Goal: Contribute content: Contribute content

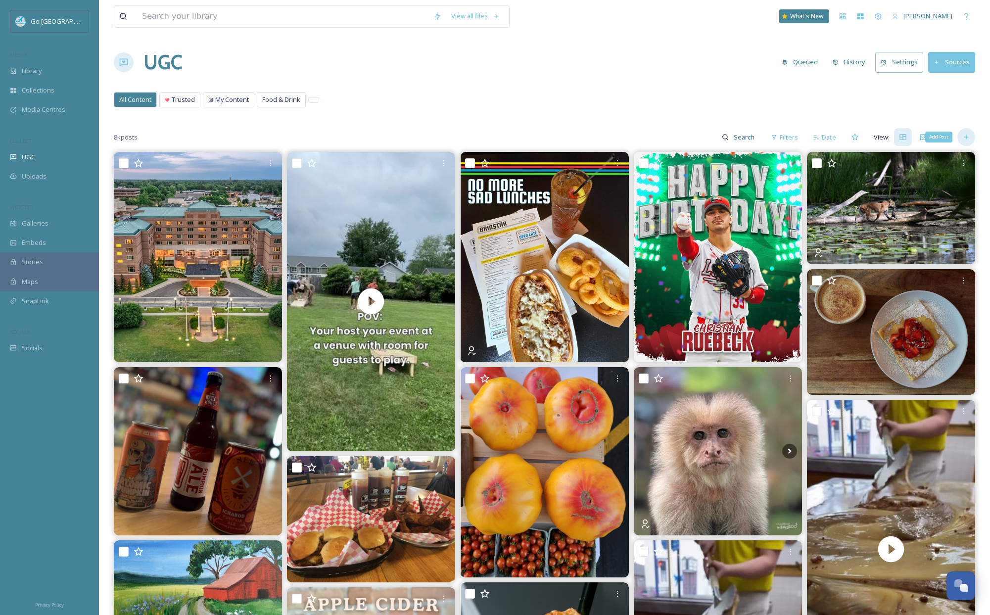
click at [968, 141] on icon at bounding box center [967, 137] width 8 height 8
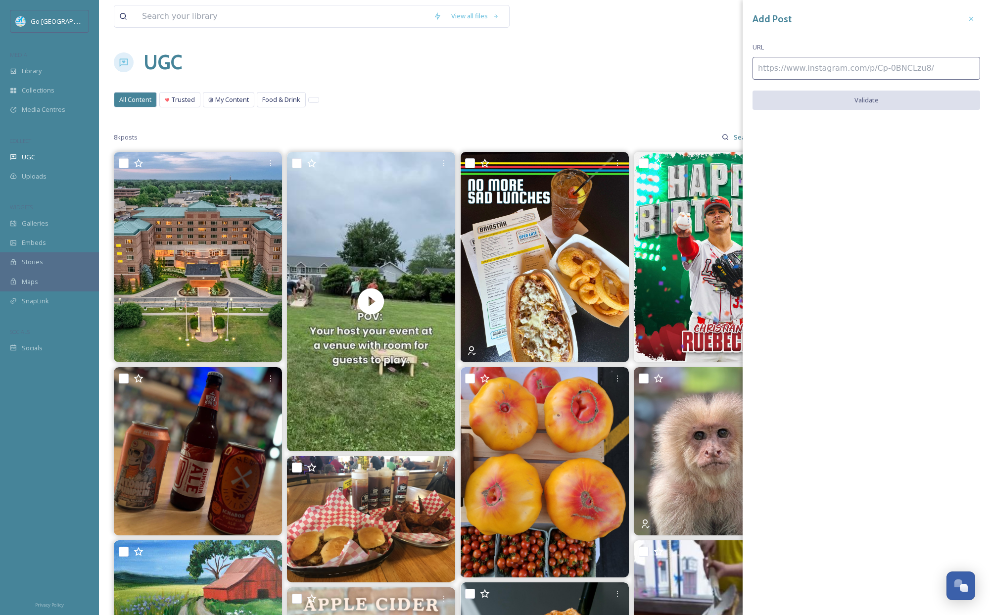
click at [798, 72] on input at bounding box center [867, 68] width 228 height 23
paste input "[URL][DOMAIN_NAME]"
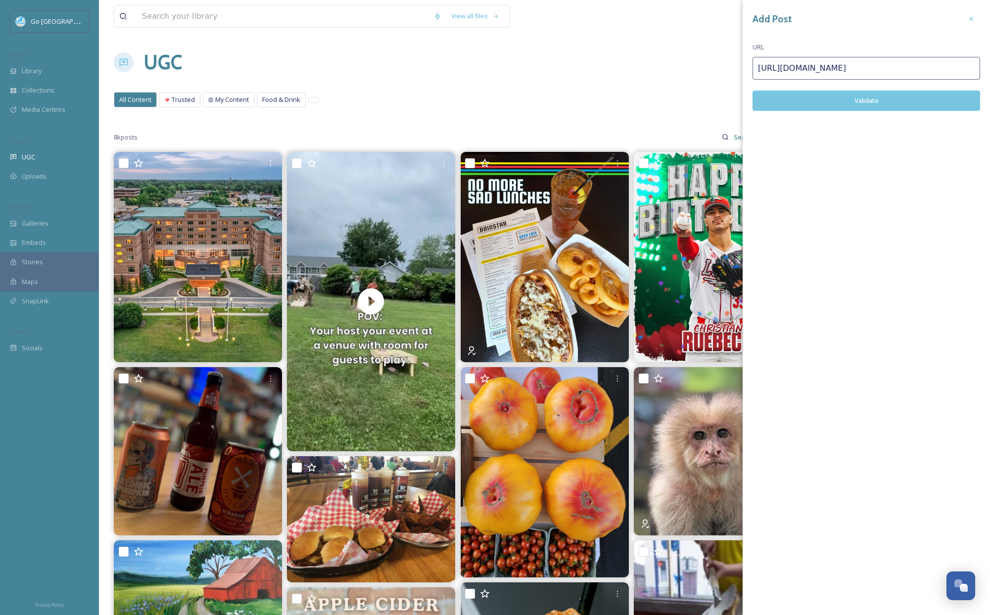
type input "[URL][DOMAIN_NAME]"
click at [873, 104] on button "Validate" at bounding box center [867, 101] width 228 height 20
click at [867, 98] on button "Add Post" at bounding box center [867, 101] width 228 height 20
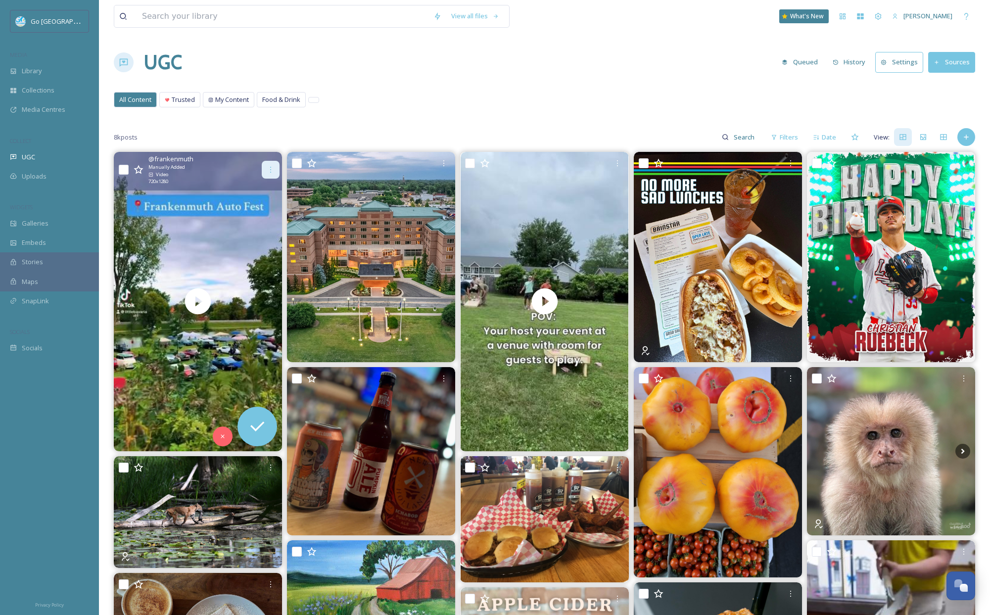
click at [268, 168] on icon at bounding box center [271, 170] width 8 height 8
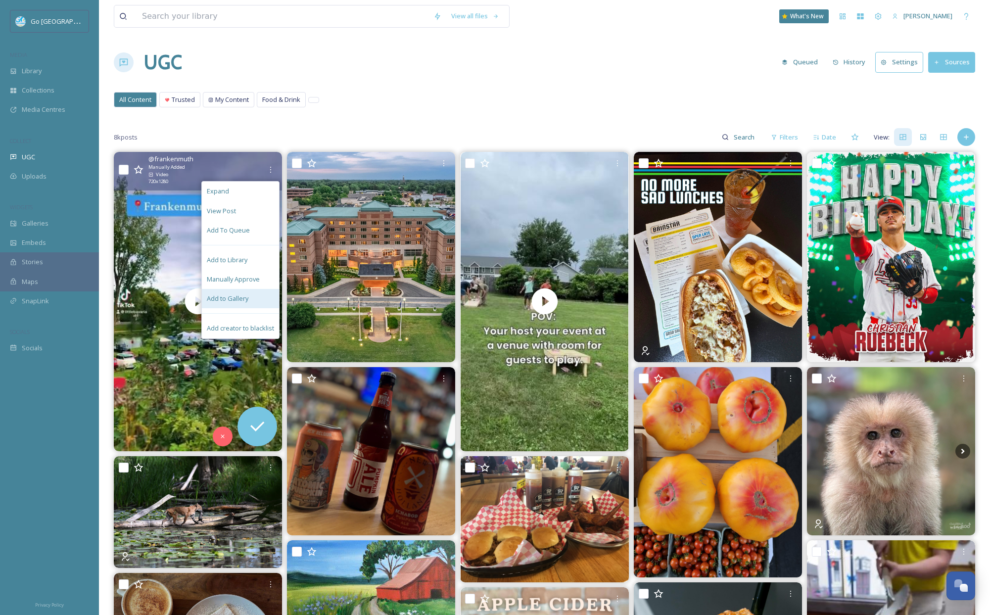
click at [246, 302] on span "Add to Gallery" at bounding box center [228, 298] width 42 height 9
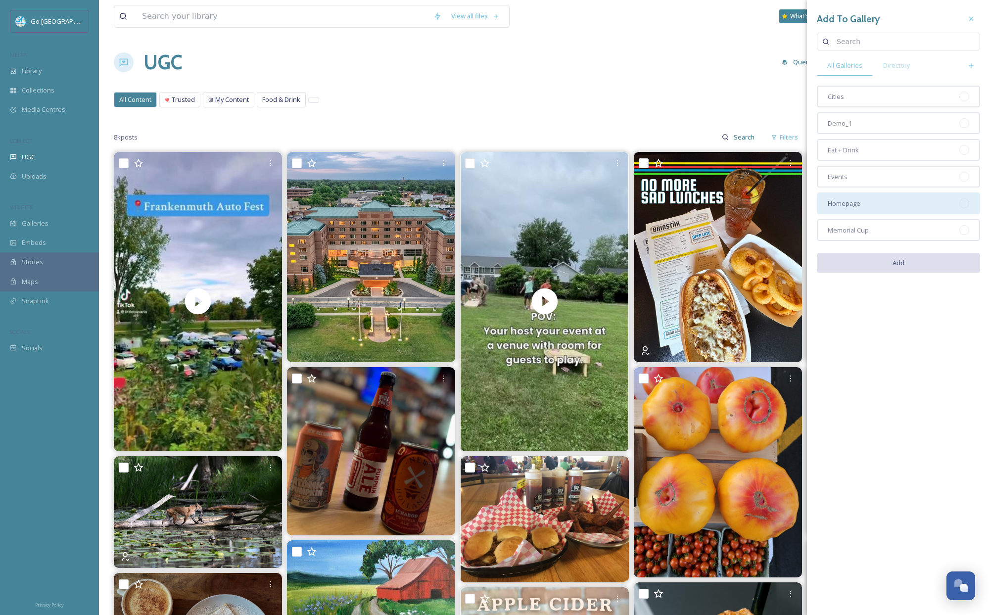
click at [861, 201] on div "Homepage" at bounding box center [898, 204] width 163 height 22
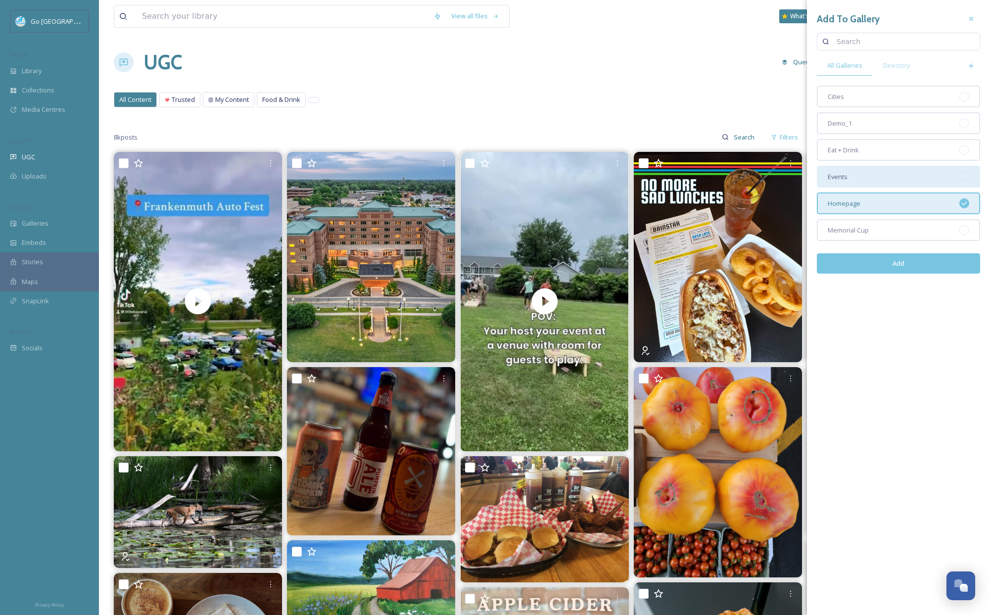
click at [867, 175] on div "Events" at bounding box center [898, 177] width 163 height 22
click at [914, 272] on button "Add" at bounding box center [898, 263] width 163 height 20
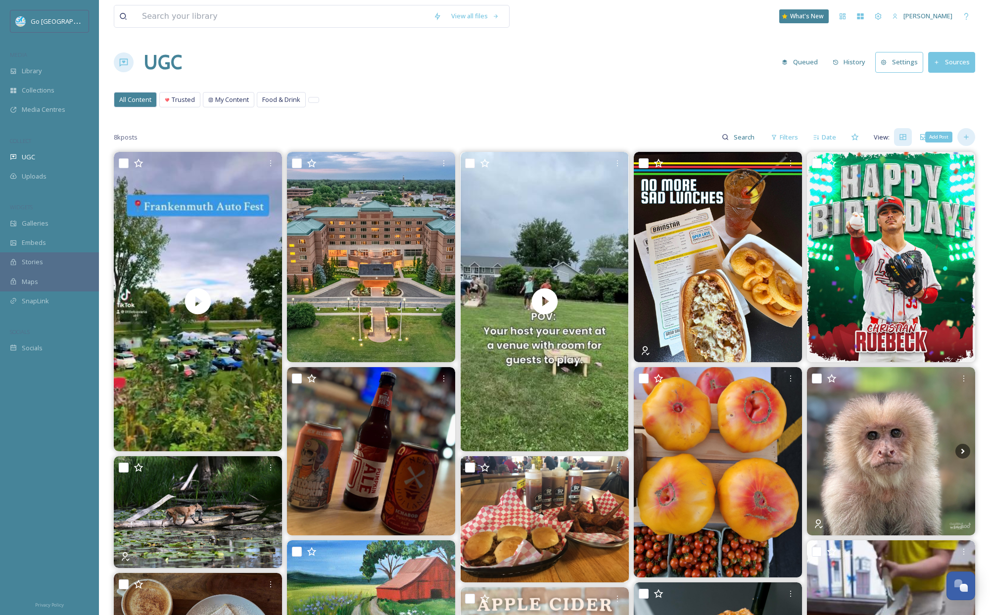
click at [964, 136] on icon at bounding box center [967, 137] width 8 height 8
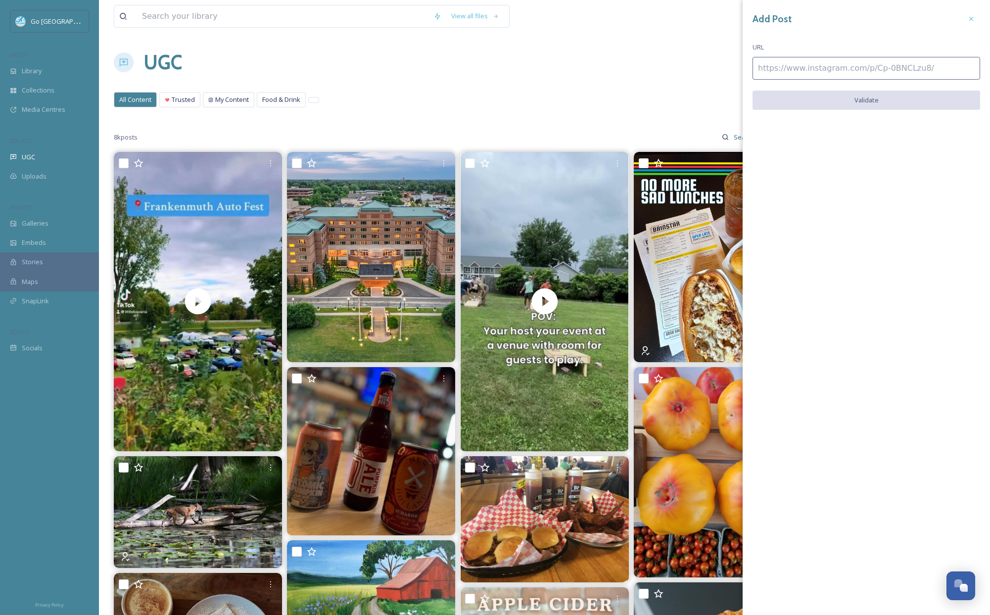
click at [775, 59] on input at bounding box center [867, 68] width 228 height 23
paste input "[URL][DOMAIN_NAME]"
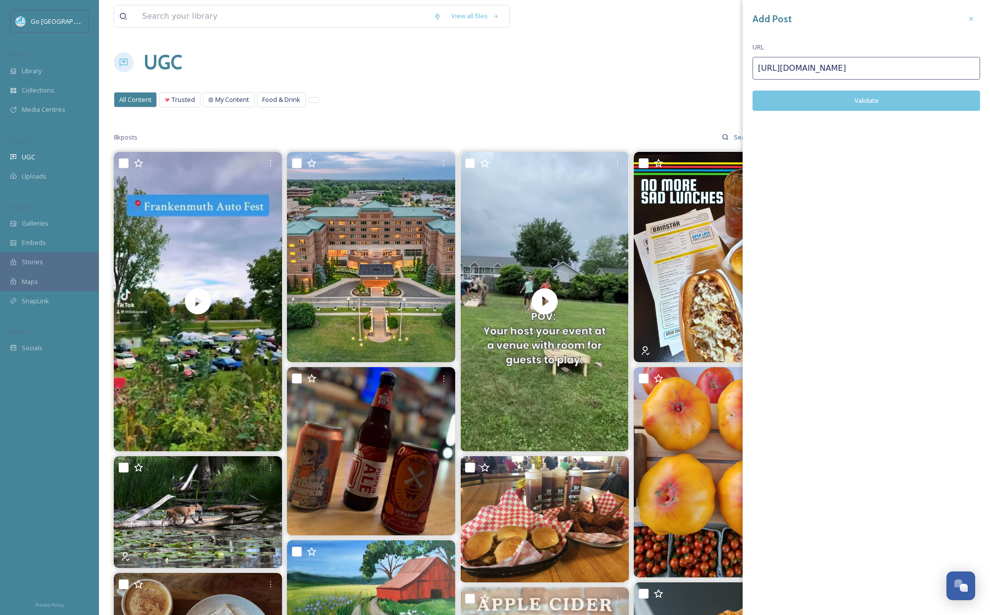
type input "[URL][DOMAIN_NAME]"
click at [821, 97] on button "Validate" at bounding box center [867, 101] width 228 height 20
click at [871, 99] on button "Add Post" at bounding box center [867, 101] width 228 height 20
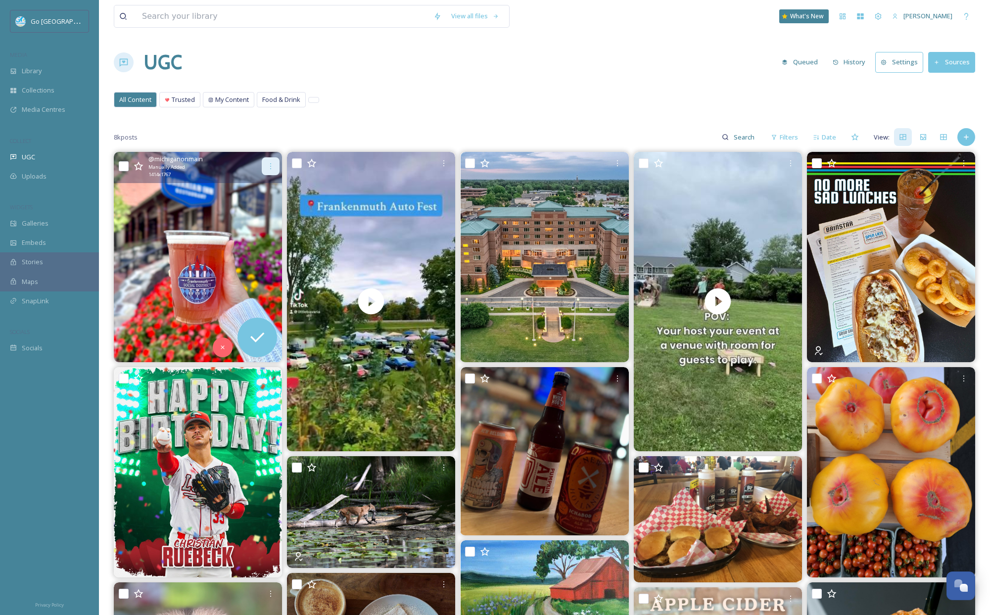
click at [271, 165] on icon at bounding box center [271, 166] width 8 height 8
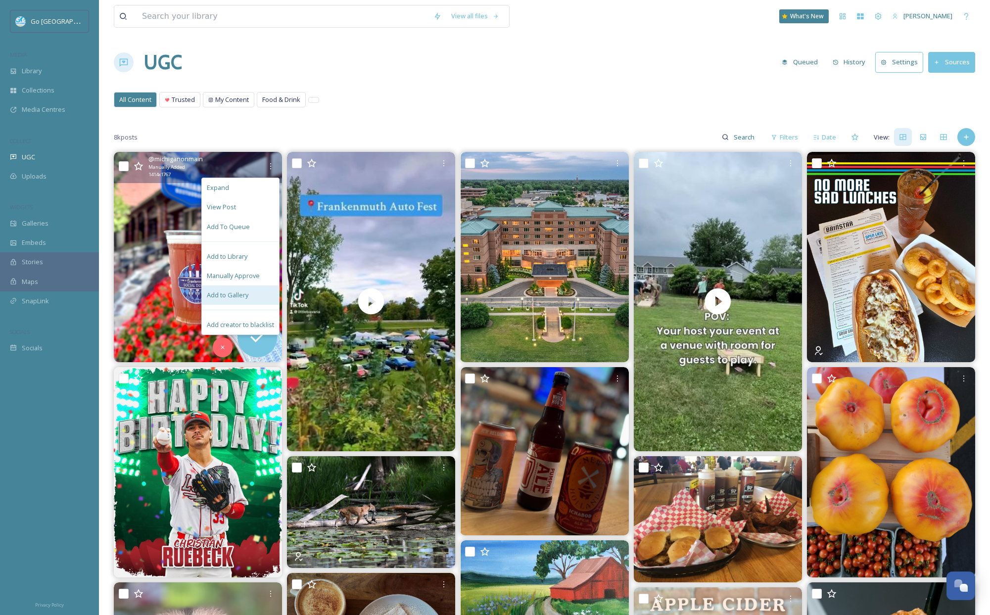
click at [261, 296] on div "Add to Gallery" at bounding box center [240, 295] width 77 height 19
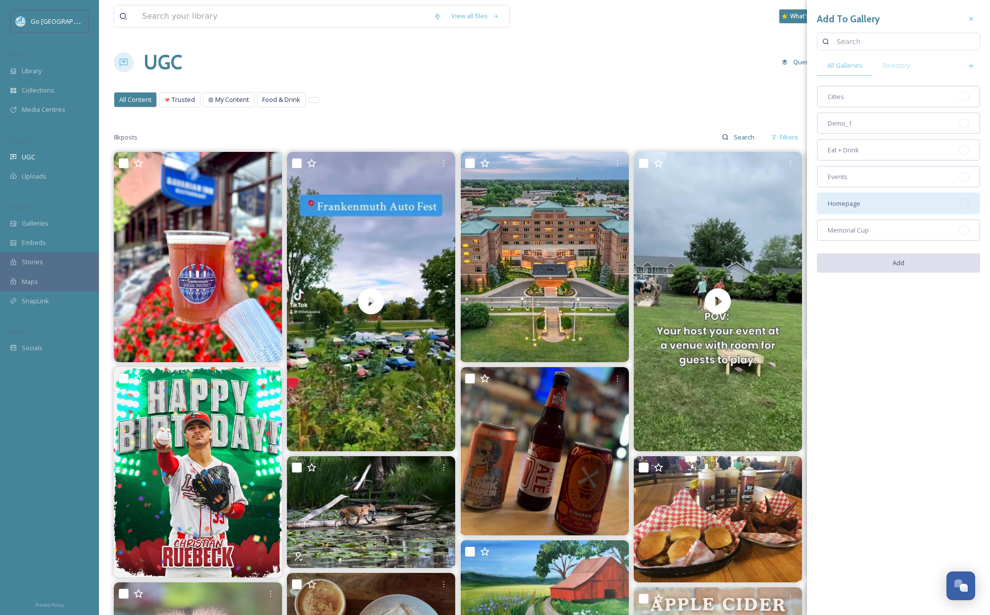
click at [893, 199] on div "Homepage" at bounding box center [898, 204] width 163 height 22
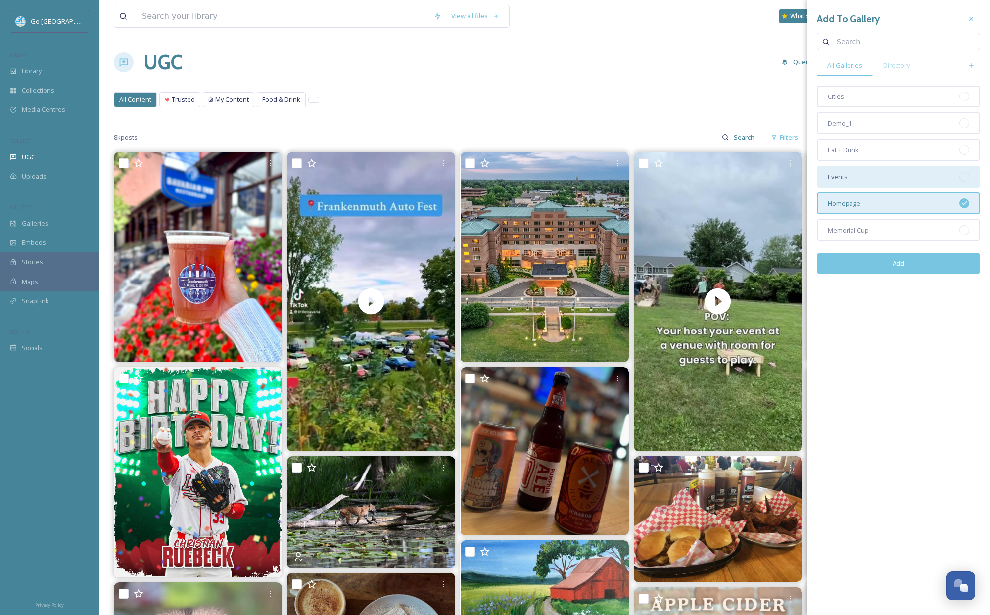
click at [874, 173] on div "Events" at bounding box center [898, 177] width 163 height 22
click at [872, 146] on div "Eat + Drink" at bounding box center [898, 150] width 163 height 22
click at [916, 266] on button "Add" at bounding box center [898, 263] width 163 height 20
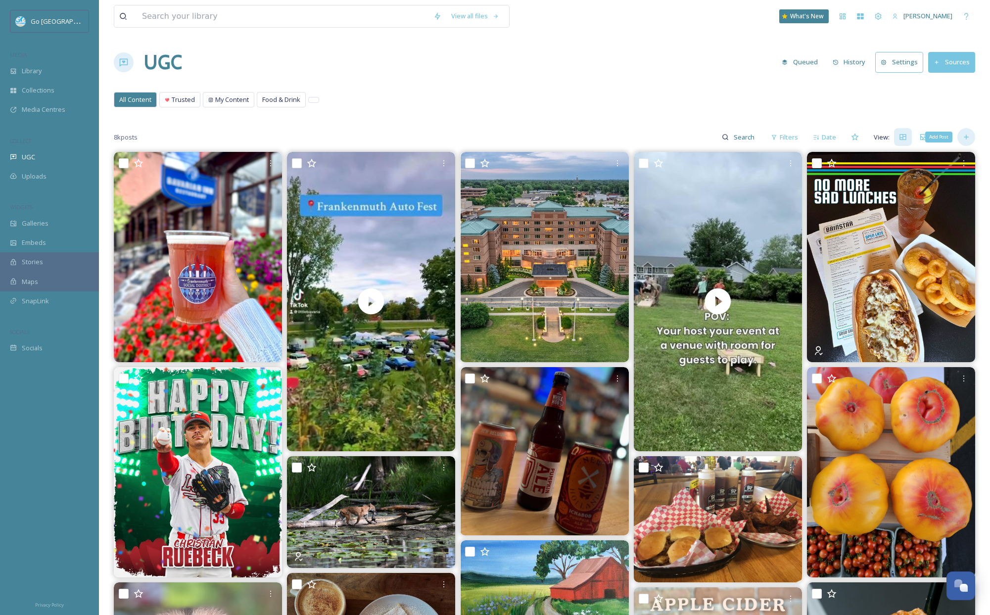
click at [967, 138] on icon at bounding box center [967, 137] width 8 height 8
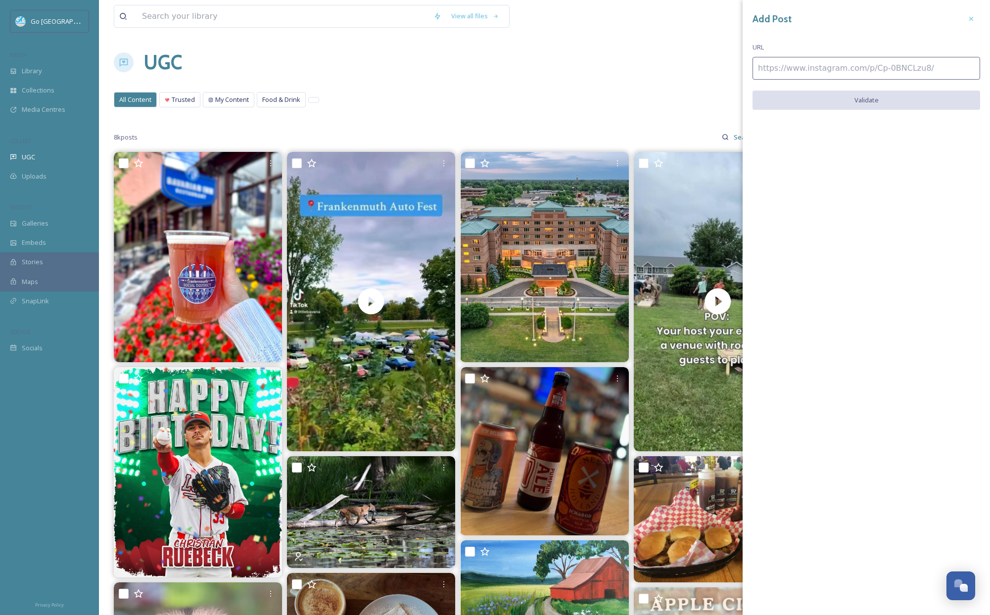
click at [878, 61] on input at bounding box center [867, 68] width 228 height 23
paste input "[URL][DOMAIN_NAME]"
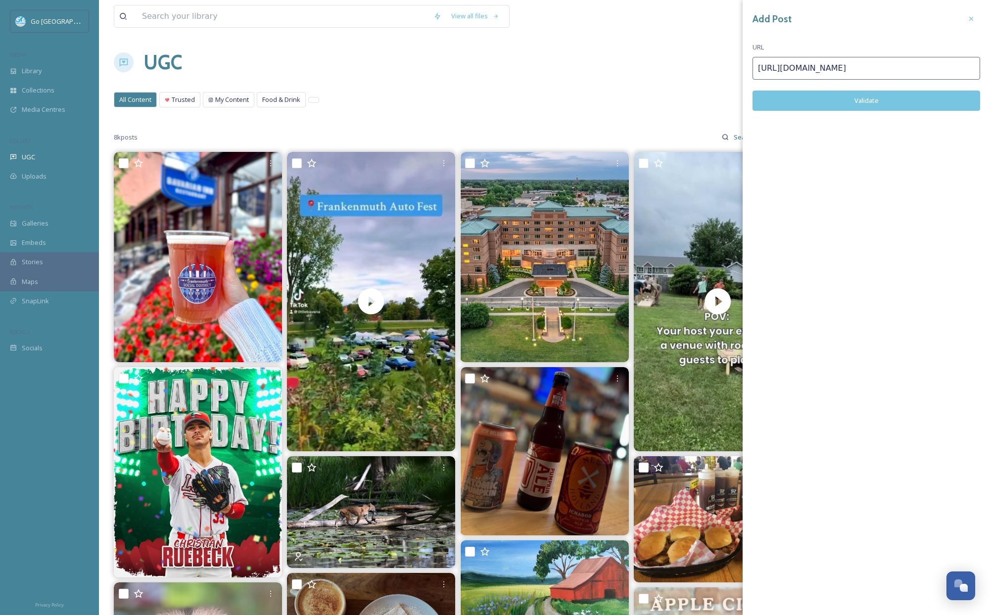
type input "[URL][DOMAIN_NAME]"
click at [894, 97] on button "Validate" at bounding box center [867, 101] width 228 height 20
click at [880, 102] on button "Add Post" at bounding box center [867, 101] width 228 height 20
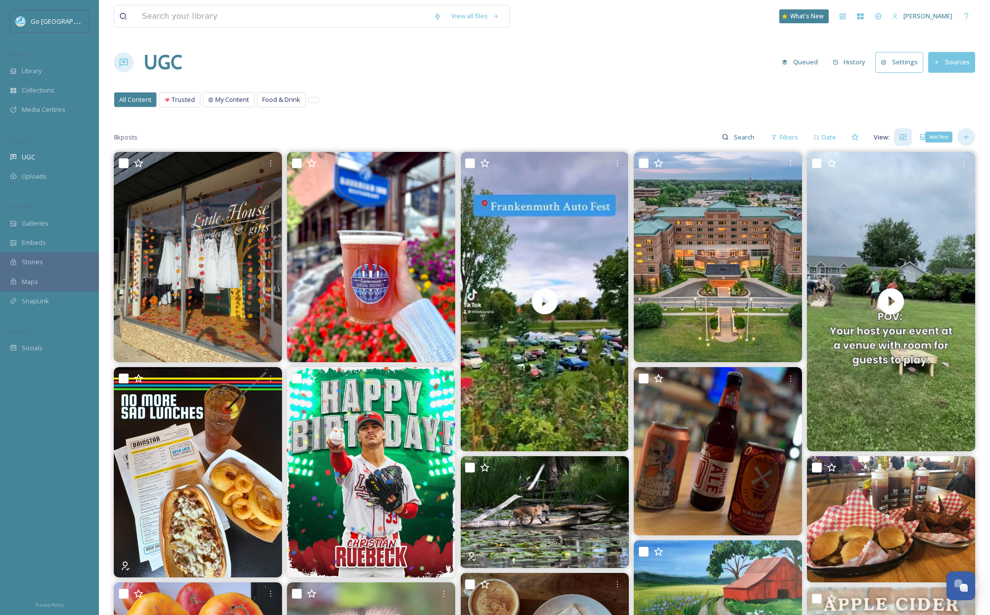
click at [964, 135] on icon at bounding box center [967, 137] width 8 height 8
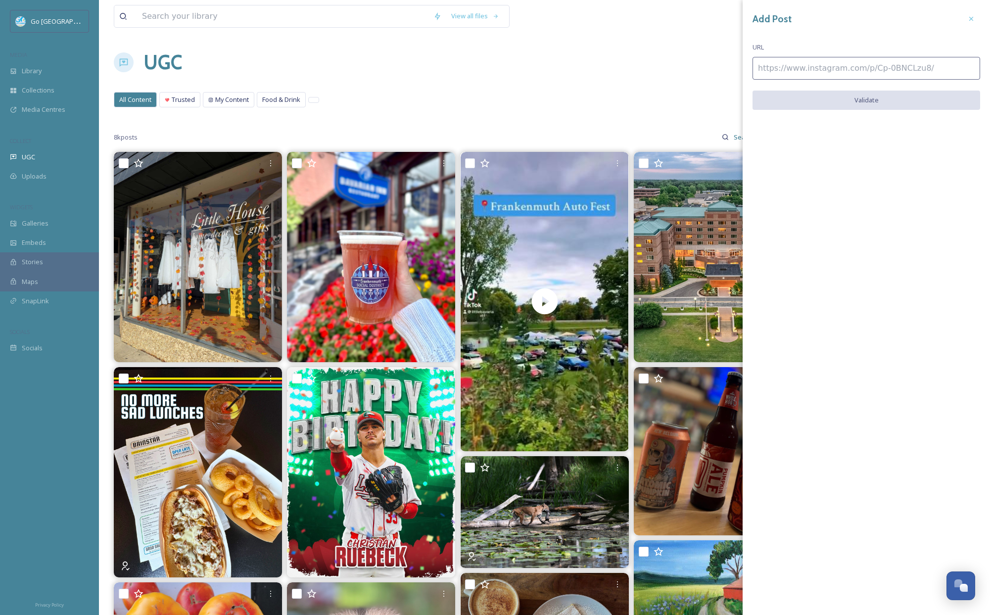
click at [871, 78] on input at bounding box center [867, 68] width 228 height 23
paste input "[URL][DOMAIN_NAME]"
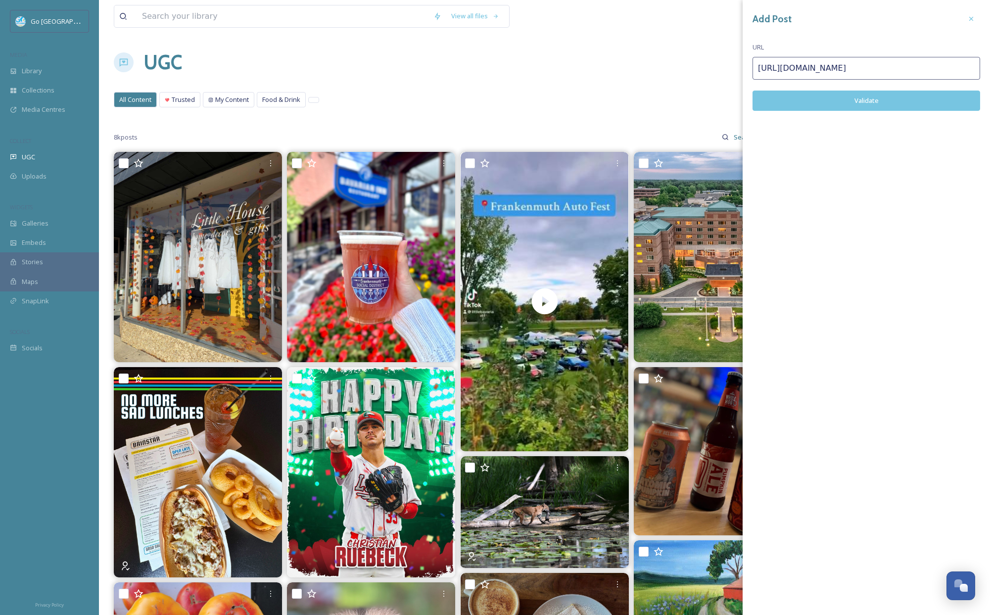
type input "[URL][DOMAIN_NAME]"
click at [881, 99] on button "Validate" at bounding box center [867, 101] width 228 height 20
click at [887, 97] on button "Add Post" at bounding box center [867, 101] width 228 height 20
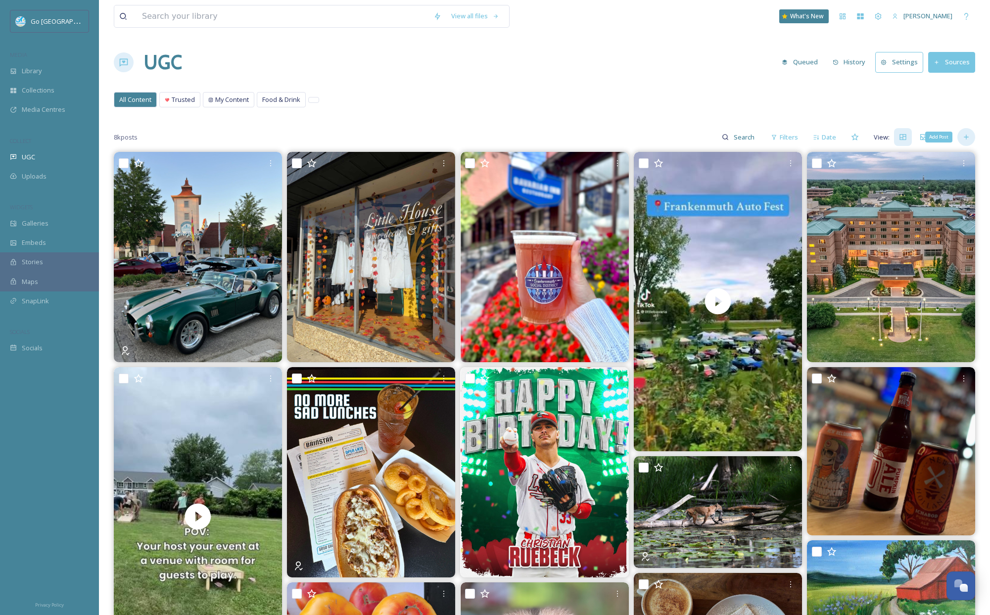
click at [964, 135] on icon at bounding box center [967, 137] width 8 height 8
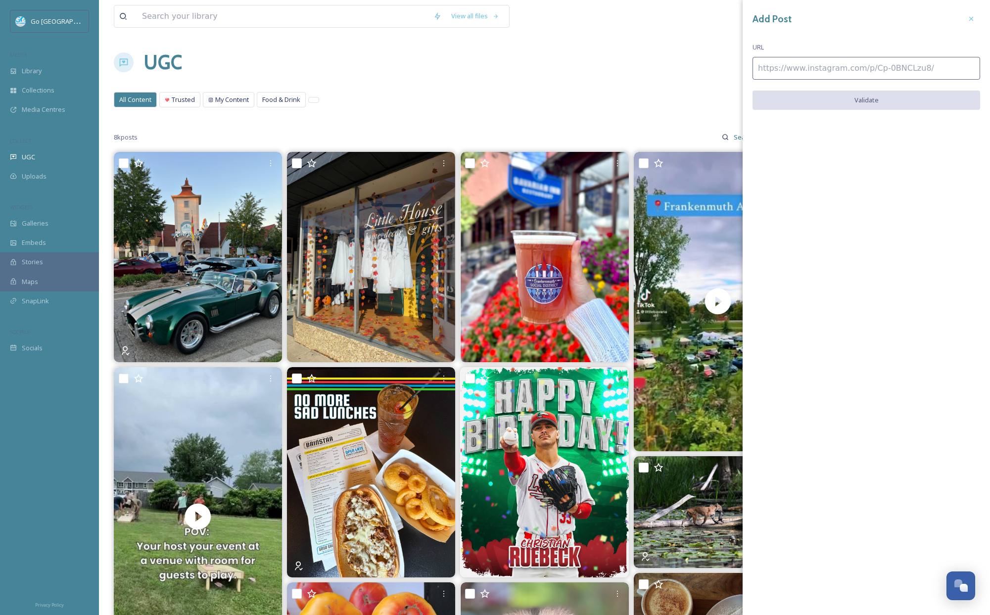
click at [865, 67] on input at bounding box center [867, 68] width 228 height 23
paste input "[URL][DOMAIN_NAME]"
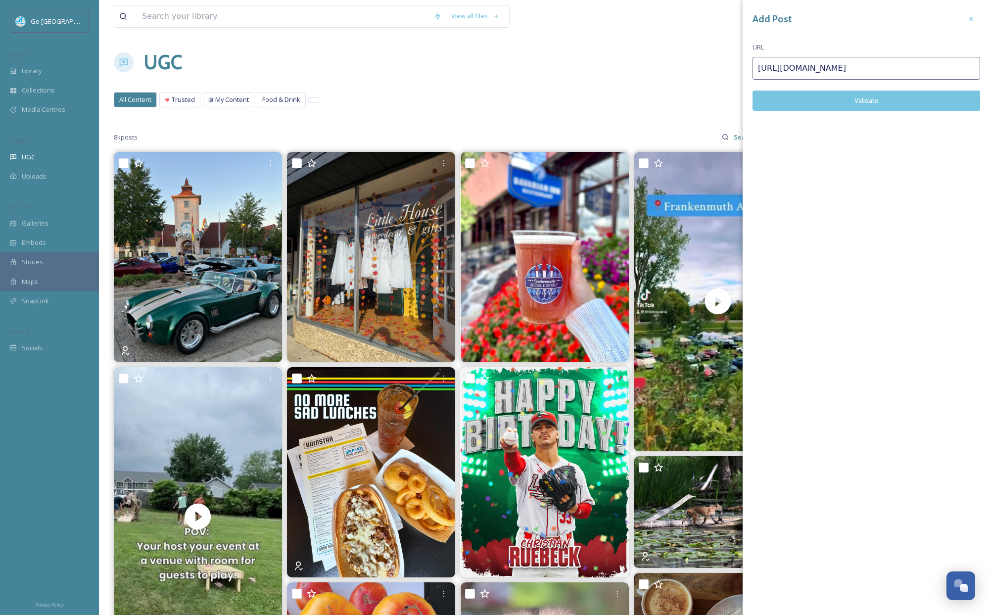
type input "[URL][DOMAIN_NAME]"
click at [878, 102] on button "Validate" at bounding box center [867, 101] width 228 height 20
click at [882, 100] on button "Add Post" at bounding box center [867, 101] width 228 height 20
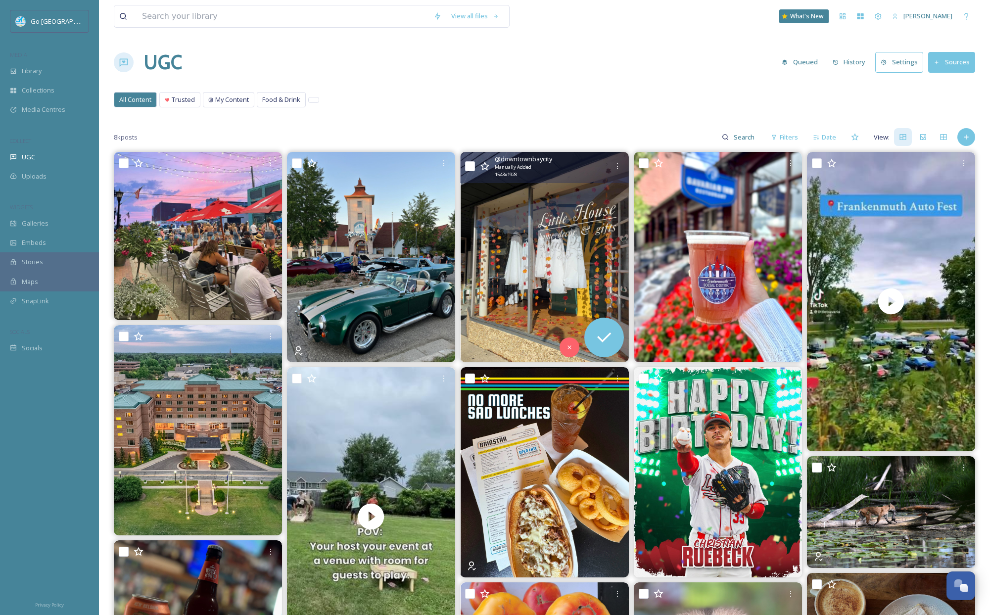
click at [620, 155] on div "@ downtownbaycity Manually Added 1543 x 1928" at bounding box center [544, 167] width 168 height 31
click at [617, 162] on icon at bounding box center [618, 166] width 8 height 8
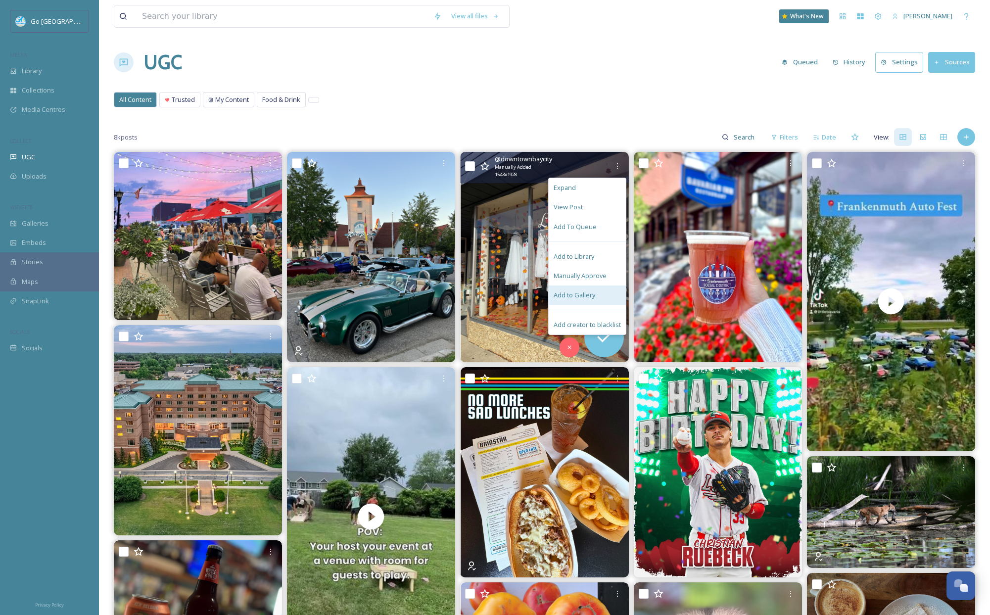
click at [588, 297] on span "Add to Gallery" at bounding box center [575, 295] width 42 height 9
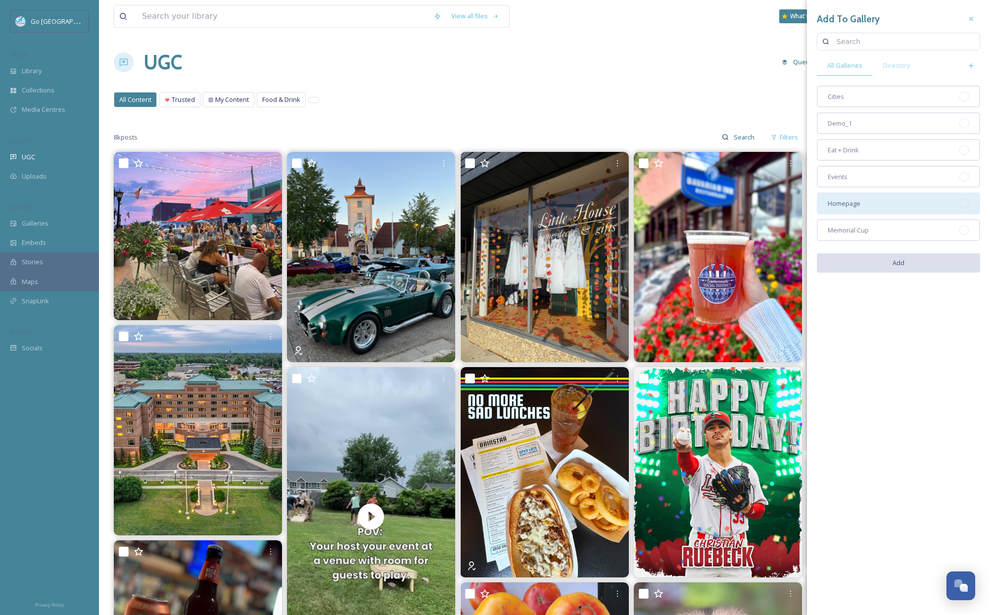
click at [849, 204] on span "Homepage" at bounding box center [844, 203] width 33 height 9
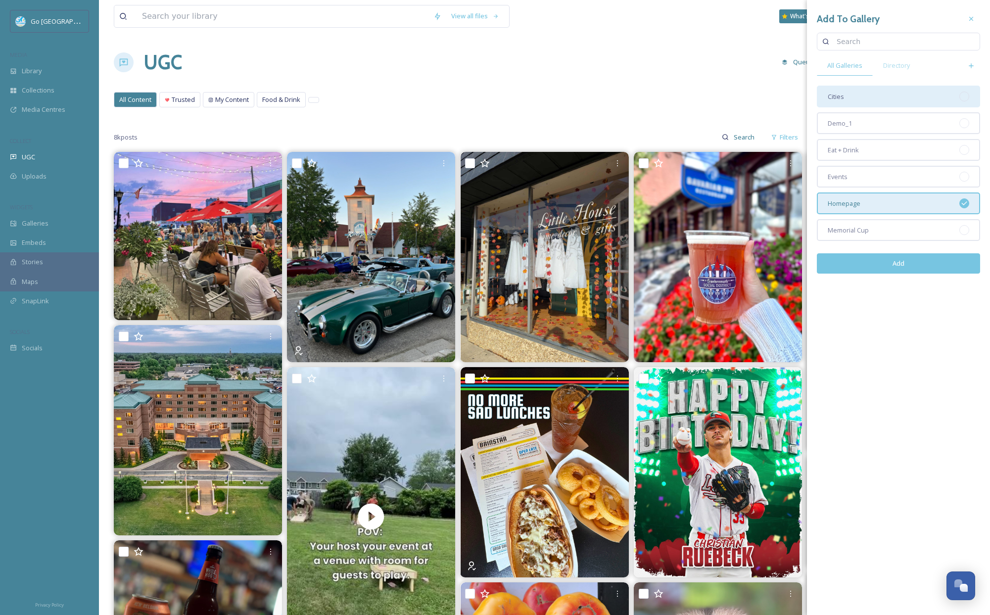
click at [852, 86] on div "Cities" at bounding box center [898, 97] width 163 height 22
click at [929, 265] on button "Add" at bounding box center [898, 263] width 163 height 20
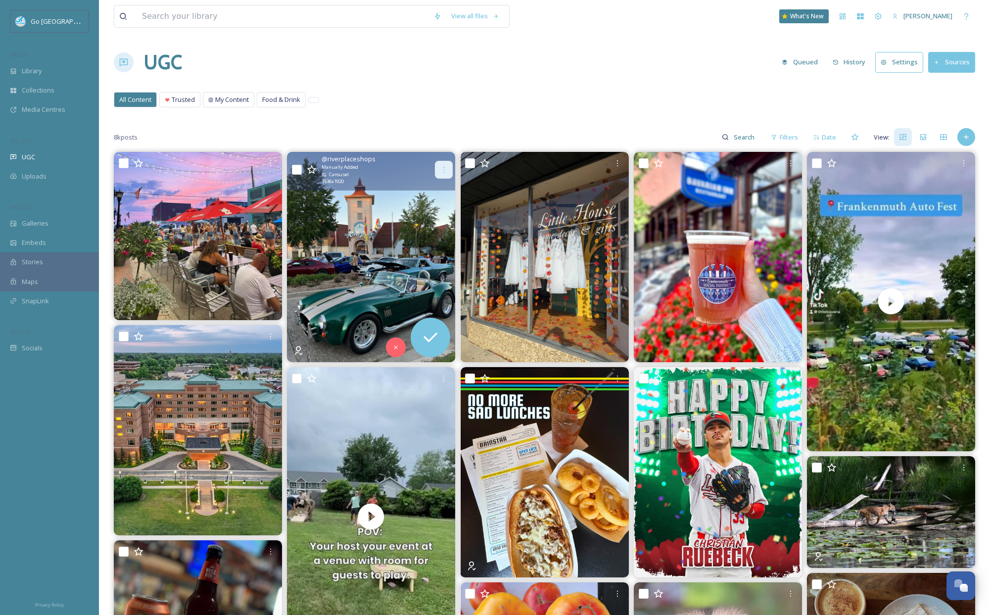
click at [444, 161] on div at bounding box center [444, 170] width 18 height 18
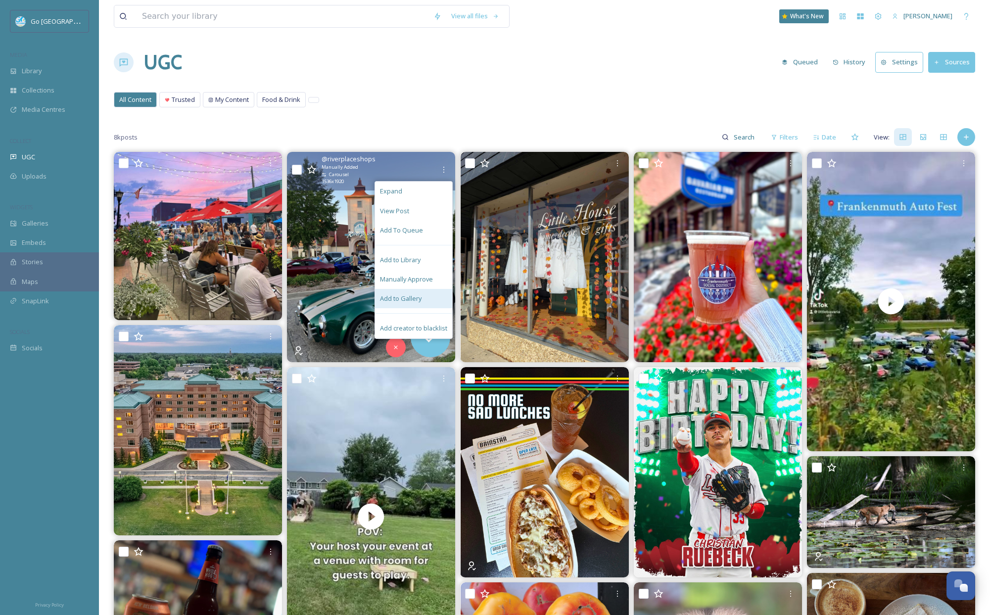
click at [421, 304] on div "Add to Gallery" at bounding box center [413, 298] width 77 height 19
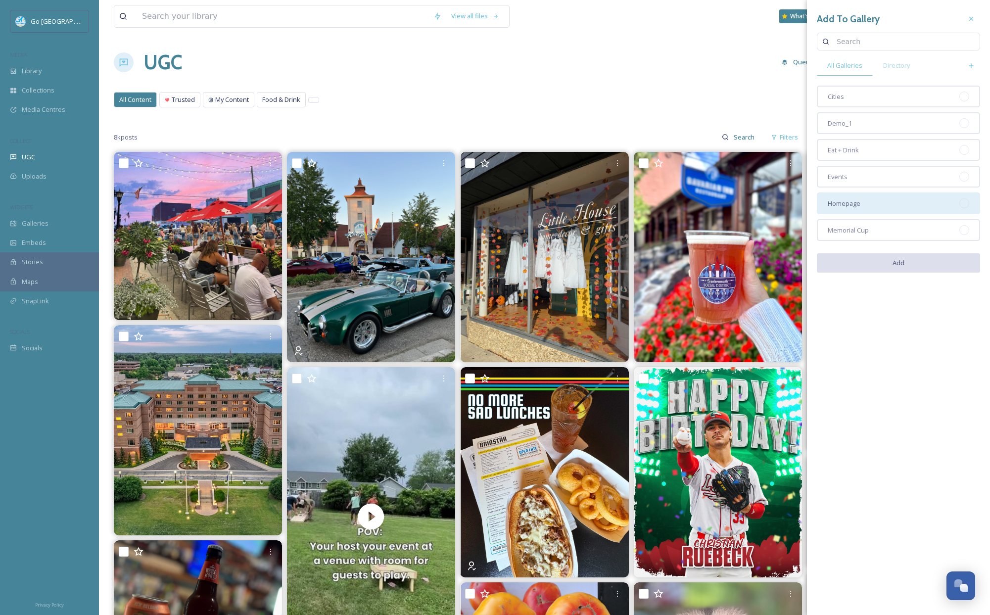
click at [847, 204] on span "Homepage" at bounding box center [844, 203] width 33 height 9
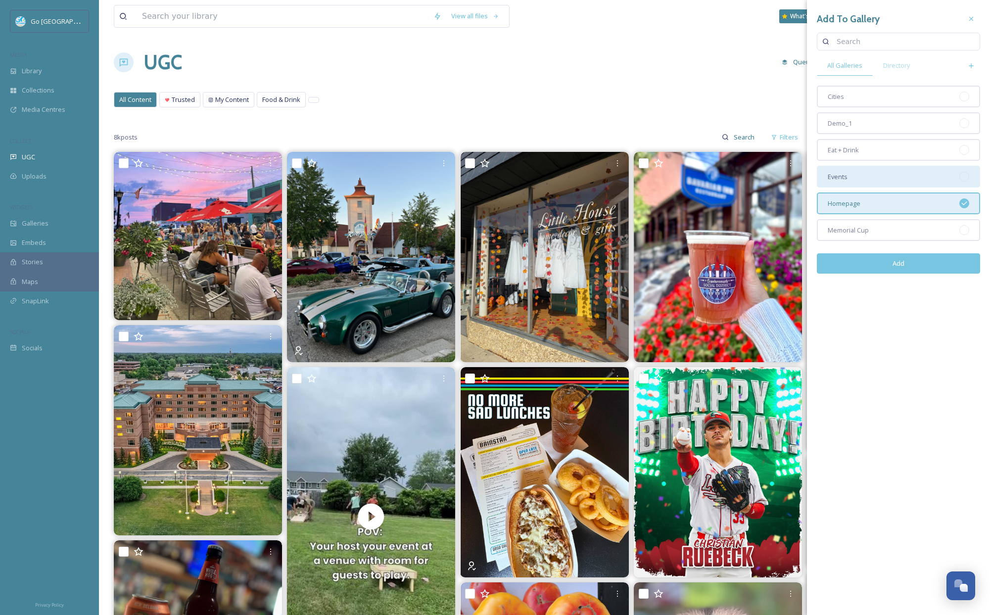
click at [854, 177] on div "Events" at bounding box center [898, 177] width 163 height 22
click at [916, 264] on button "Add" at bounding box center [898, 263] width 163 height 20
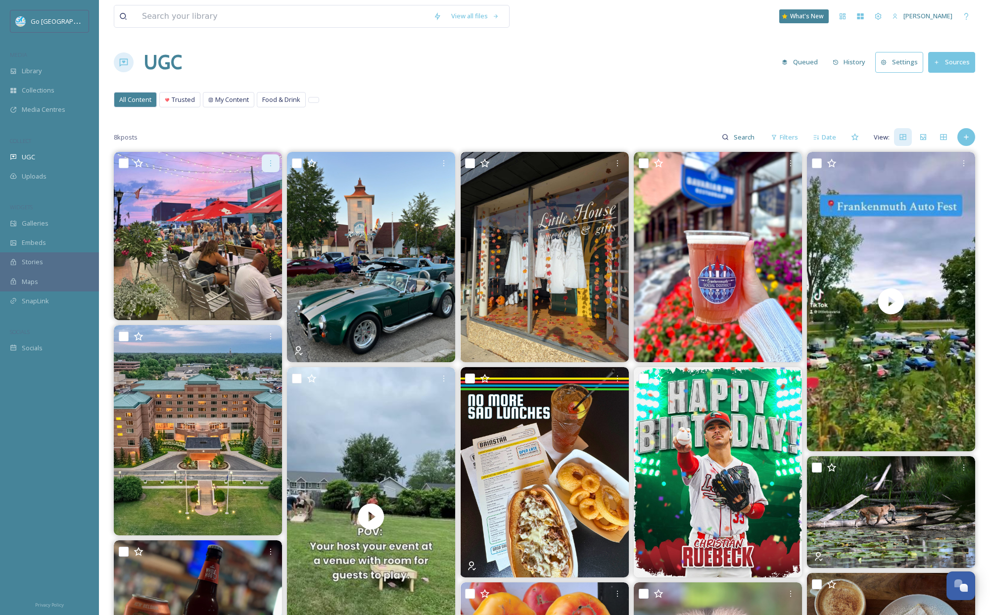
click at [276, 167] on div at bounding box center [271, 163] width 18 height 18
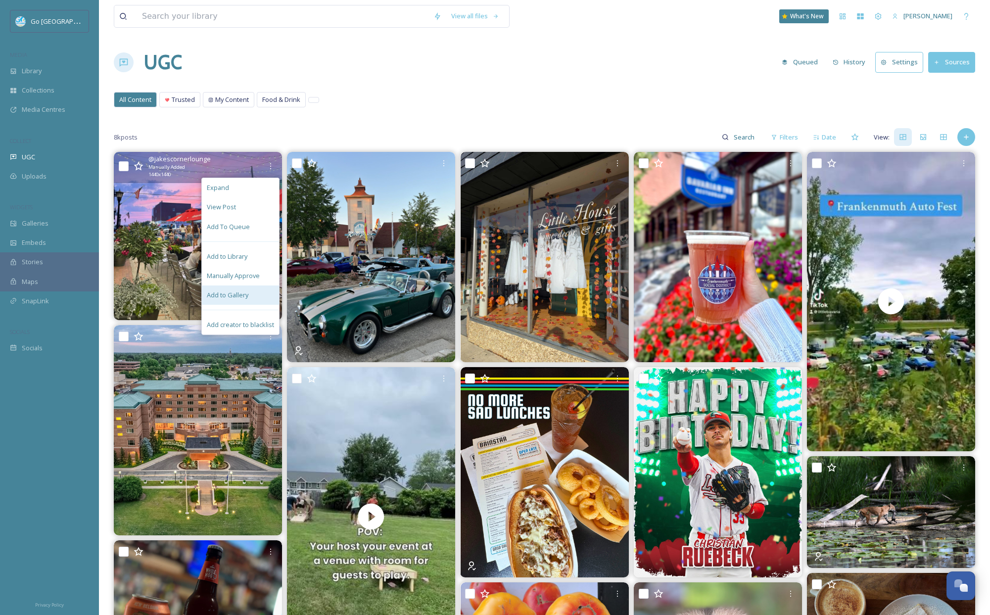
click at [225, 295] on span "Add to Gallery" at bounding box center [228, 295] width 42 height 9
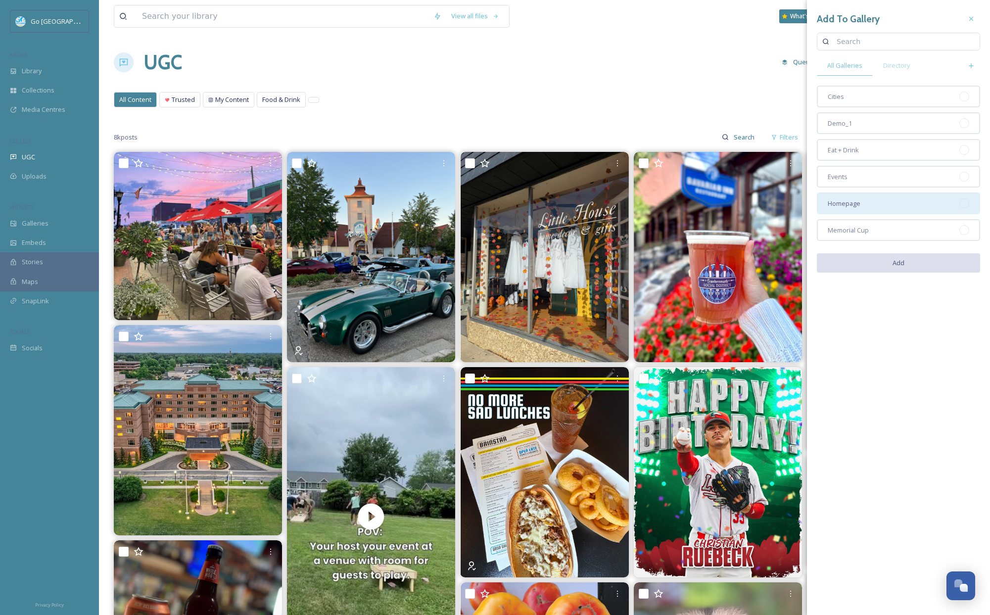
click at [894, 203] on div "Homepage" at bounding box center [898, 204] width 163 height 22
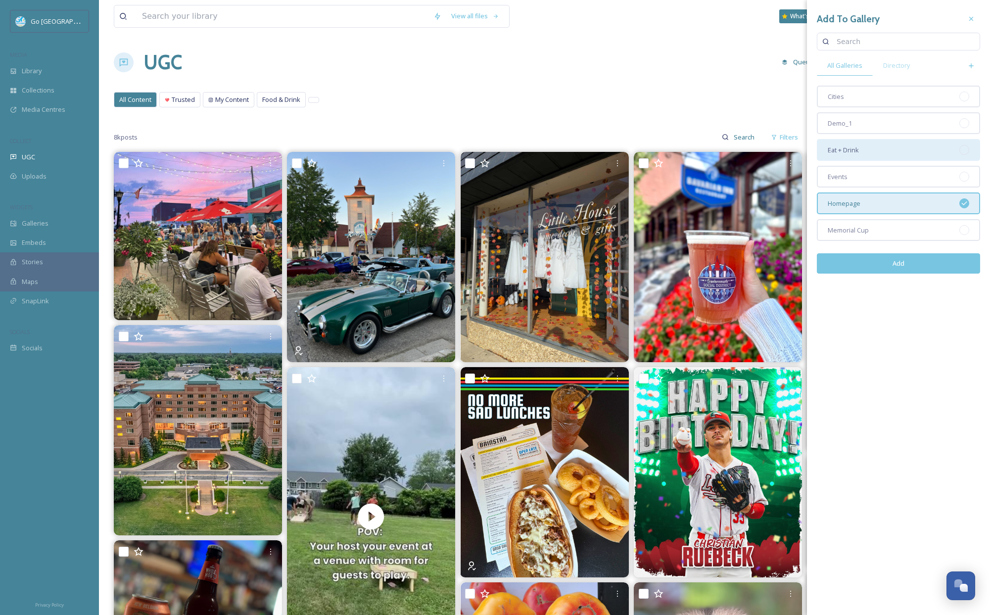
click at [880, 149] on div "Eat + Drink" at bounding box center [898, 150] width 163 height 22
click at [917, 265] on button "Add" at bounding box center [898, 263] width 163 height 20
